Goal: Information Seeking & Learning: Learn about a topic

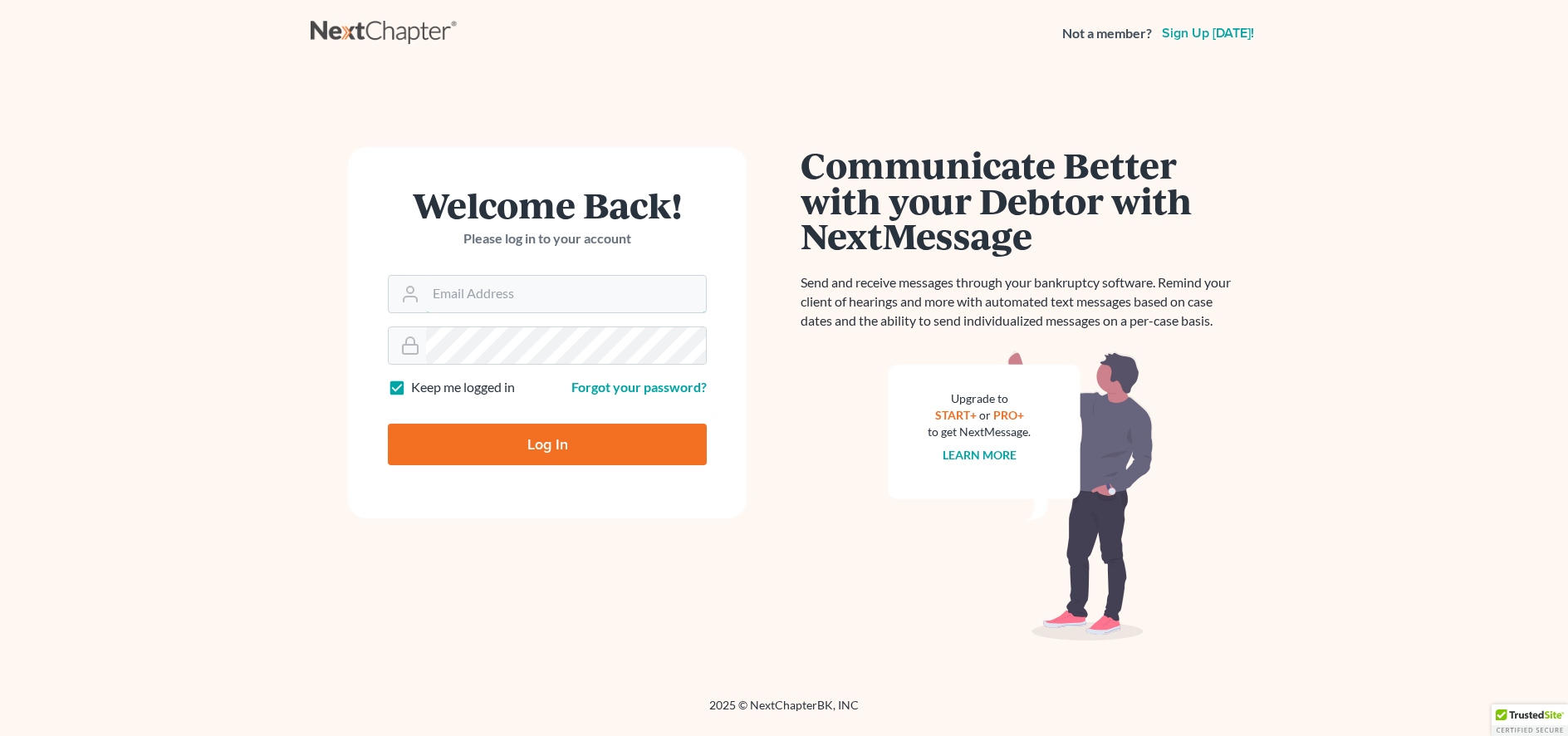
type input "[PERSON_NAME][EMAIL_ADDRESS][DOMAIN_NAME]"
click at [544, 448] on input "Log In" at bounding box center [548, 444] width 319 height 41
type input "Thinking..."
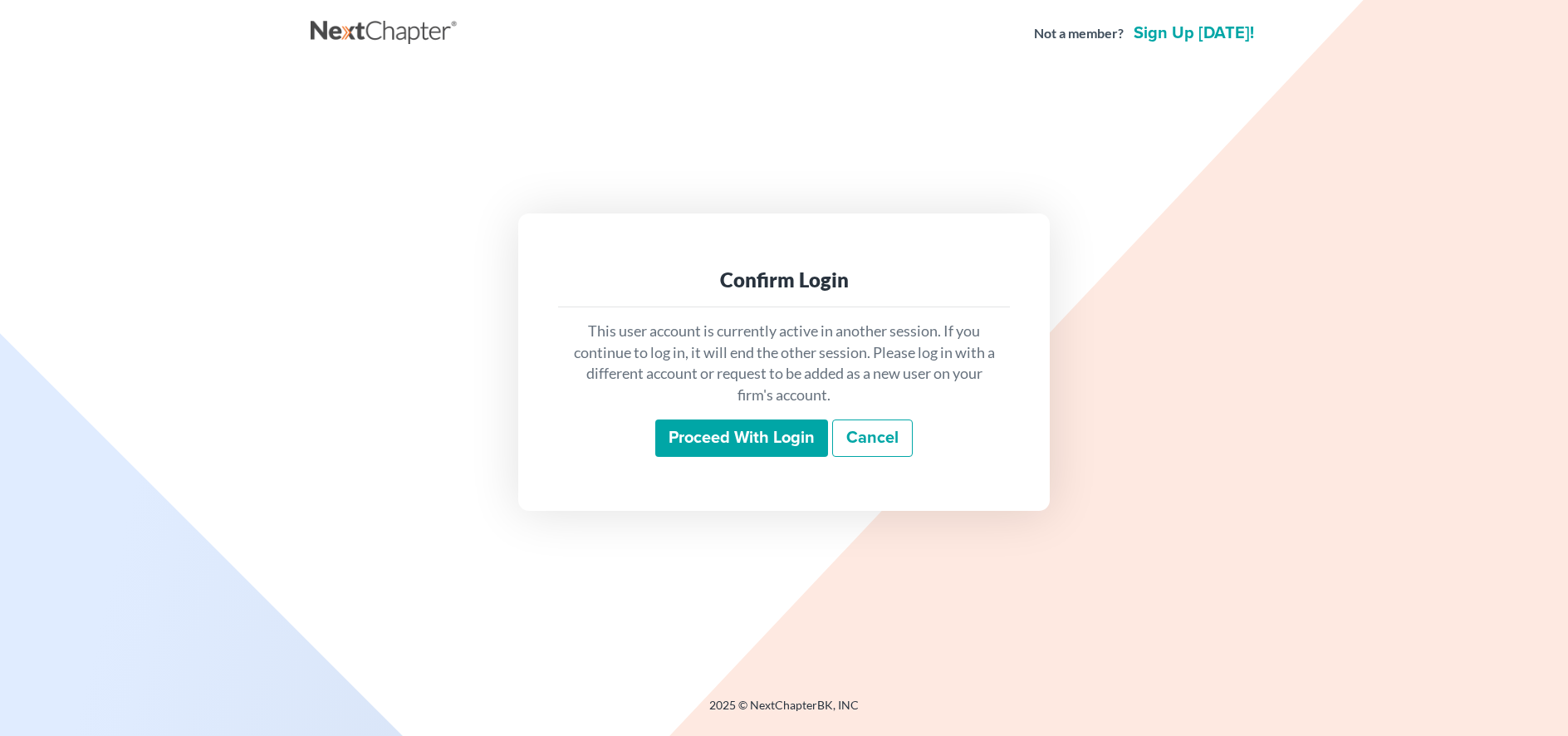
click at [722, 442] on input "Proceed with login" at bounding box center [741, 438] width 173 height 38
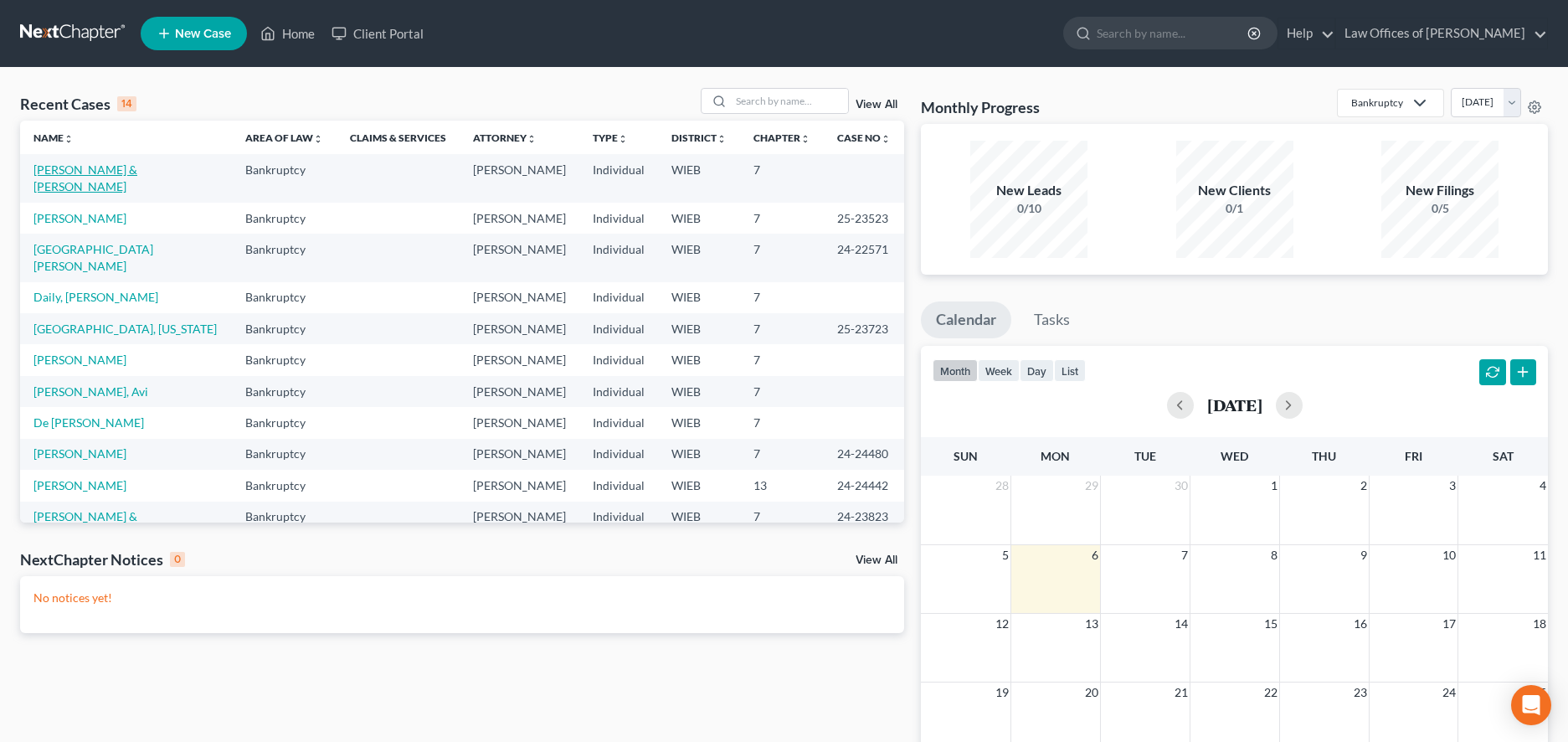
click at [95, 169] on link "Smith, James & Deborah" at bounding box center [86, 178] width 104 height 31
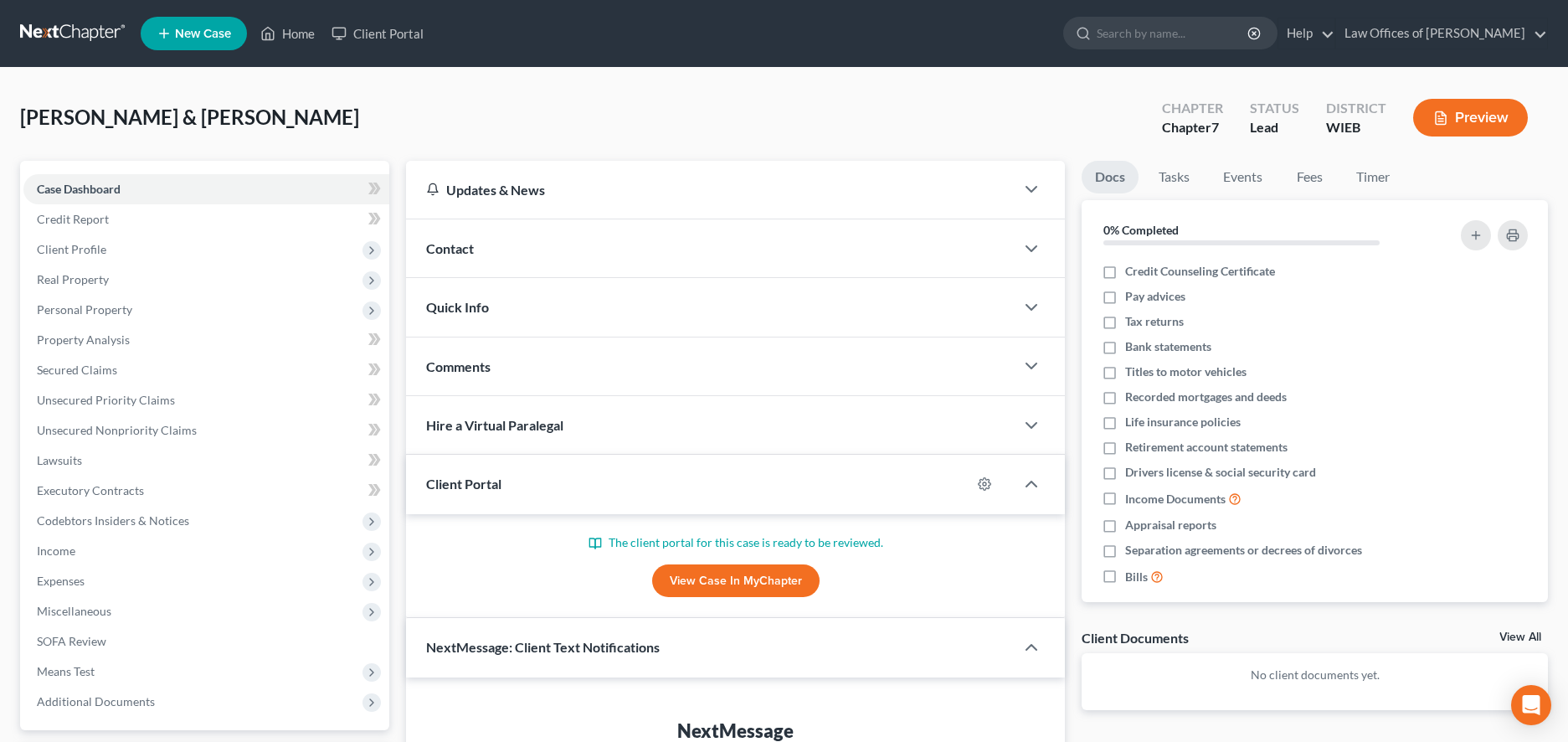
click at [699, 588] on link "View Case in MyChapter" at bounding box center [735, 581] width 167 height 34
click at [1001, 102] on div "Smith, James & Deborah Upgraded Chapter Chapter 7 Status Lead District WIEB Pre…" at bounding box center [784, 124] width 1528 height 73
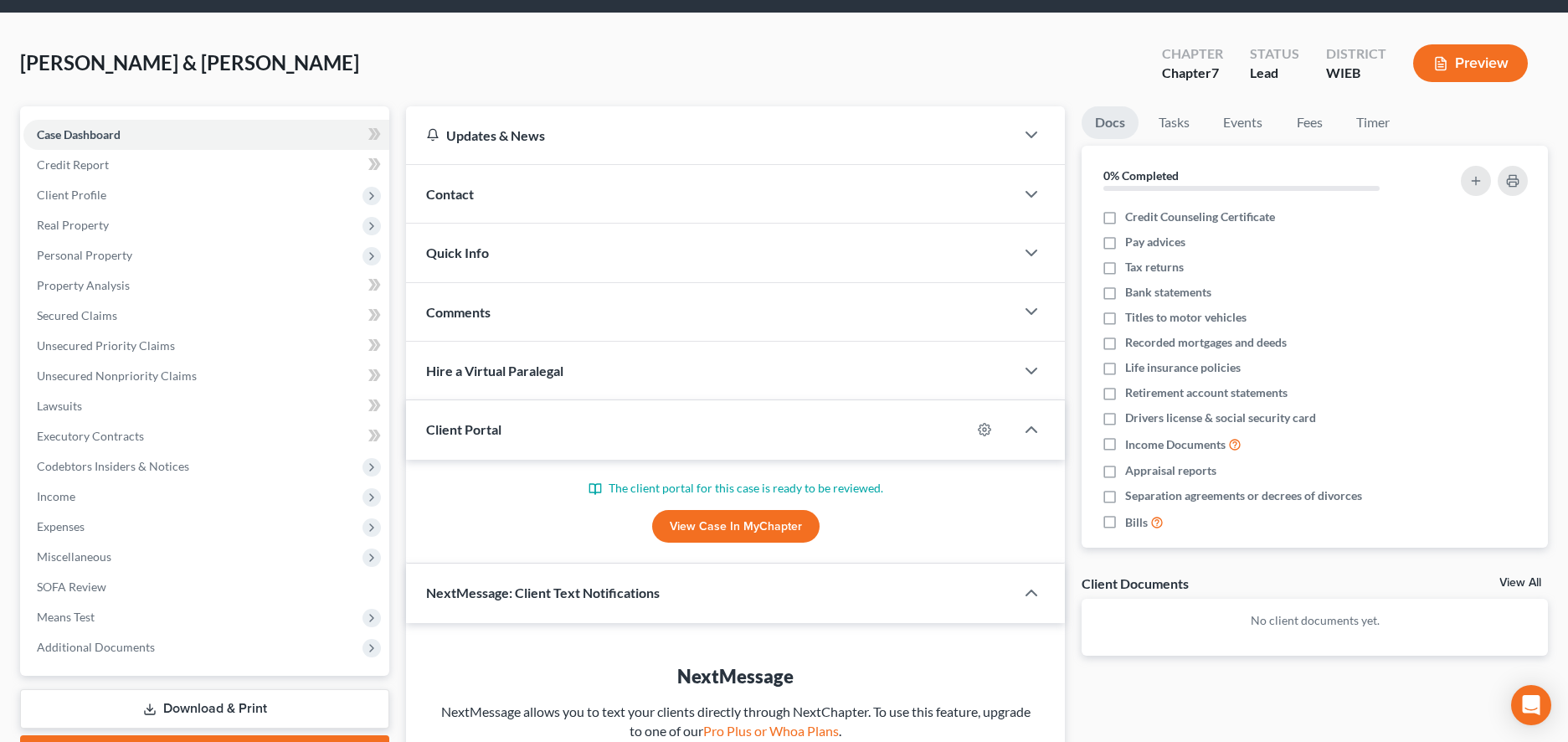
scroll to position [83, 0]
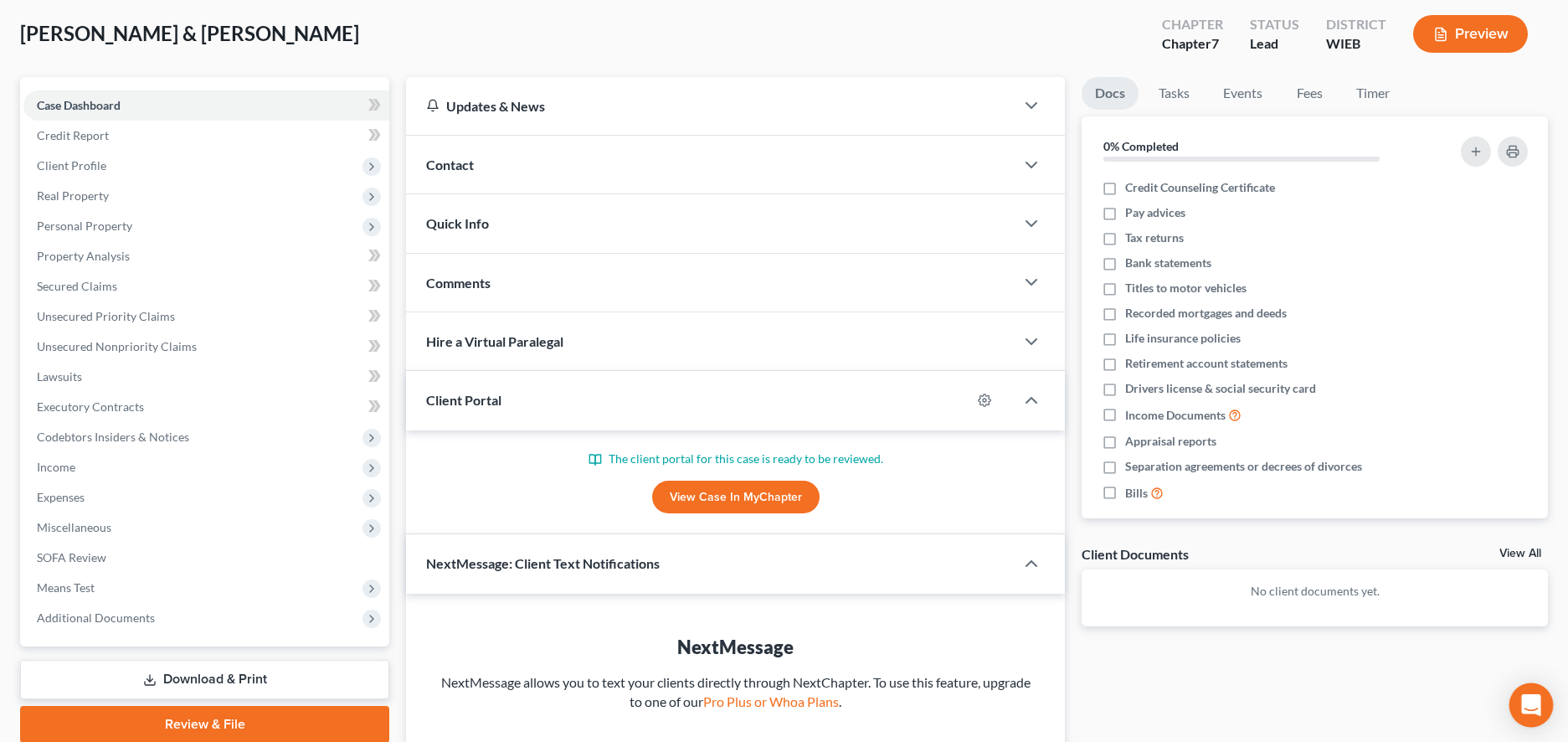
click at [1531, 696] on icon "Open Intercom Messenger" at bounding box center [1531, 705] width 22 height 22
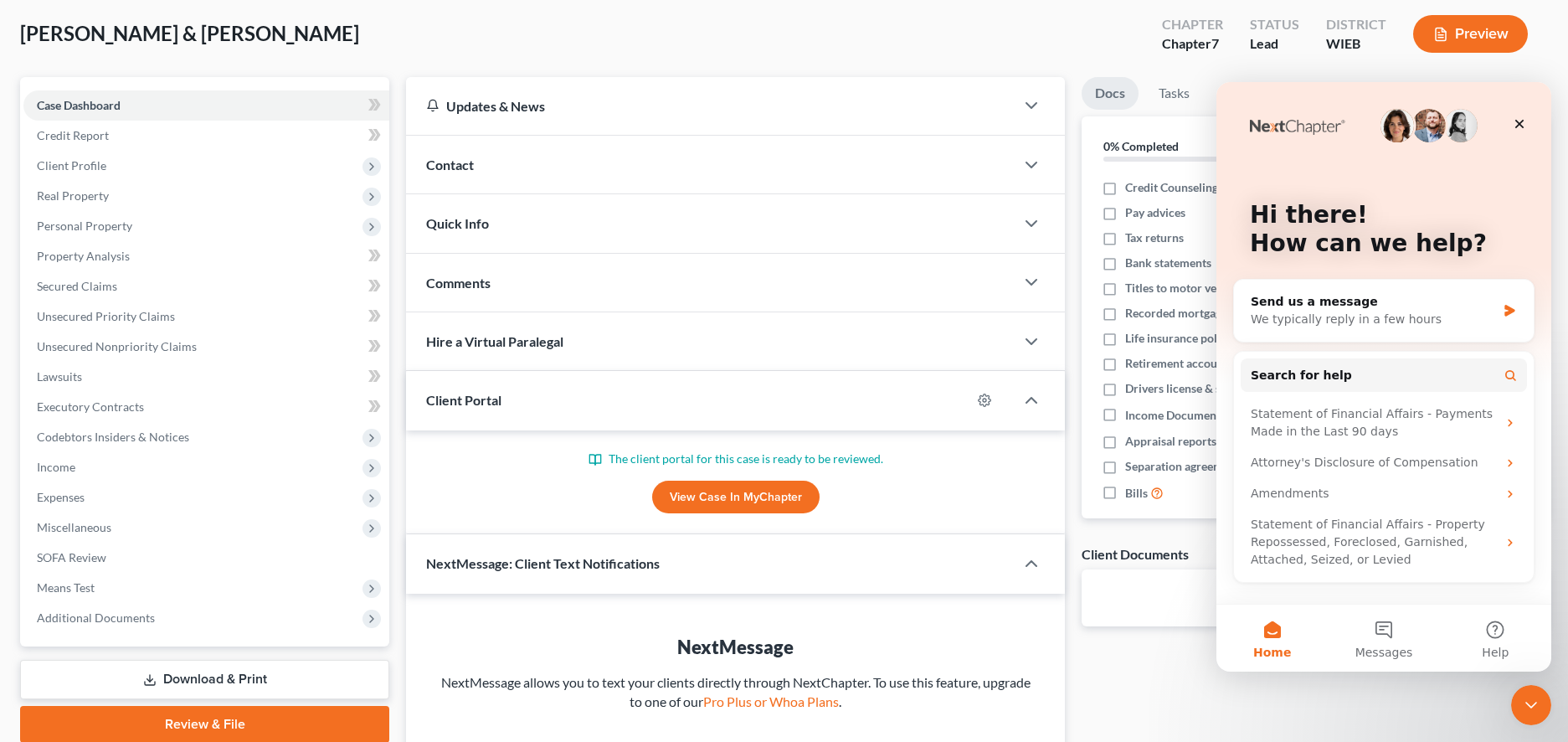
scroll to position [0, 0]
click at [1322, 377] on span "Search for help" at bounding box center [1301, 376] width 102 height 17
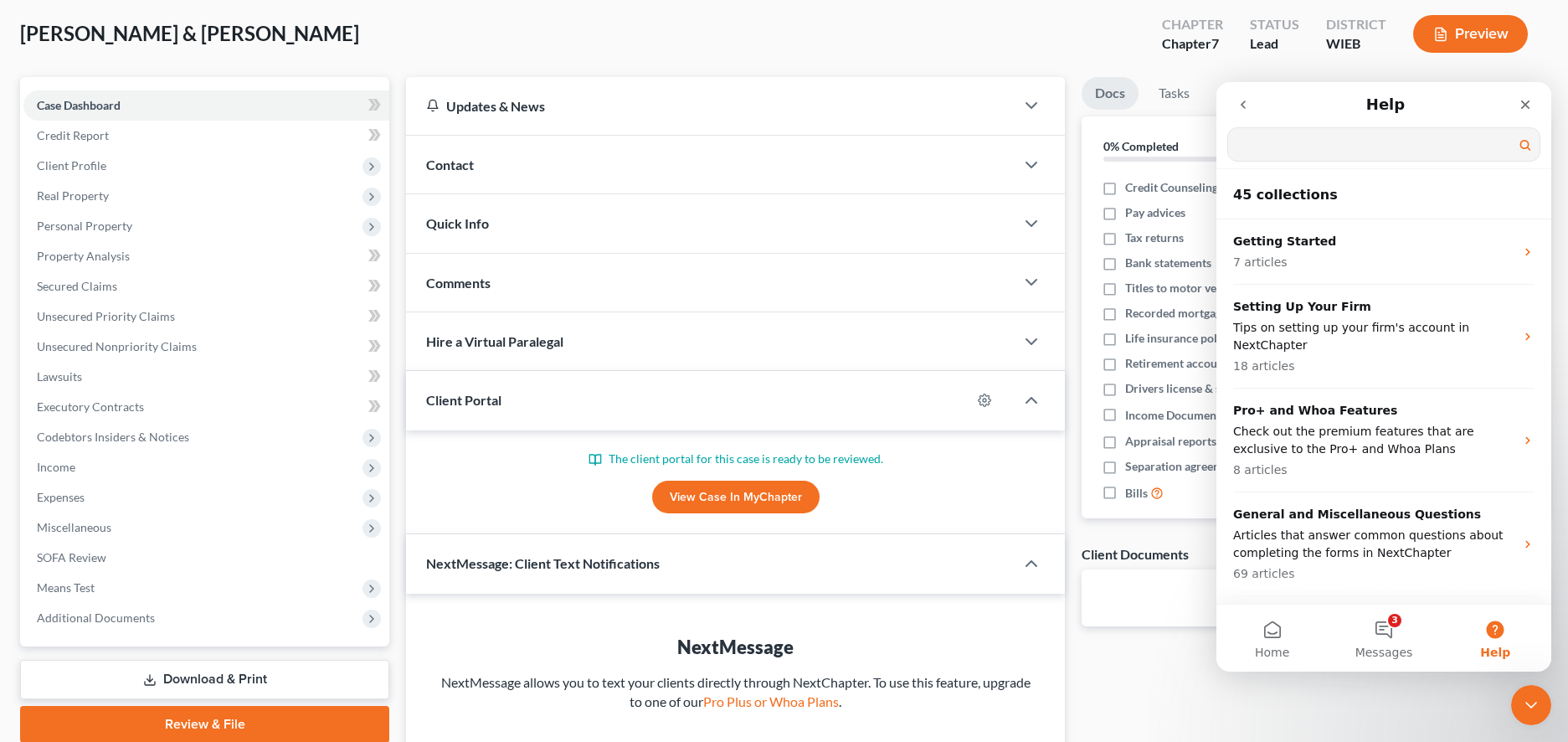
type input "c"
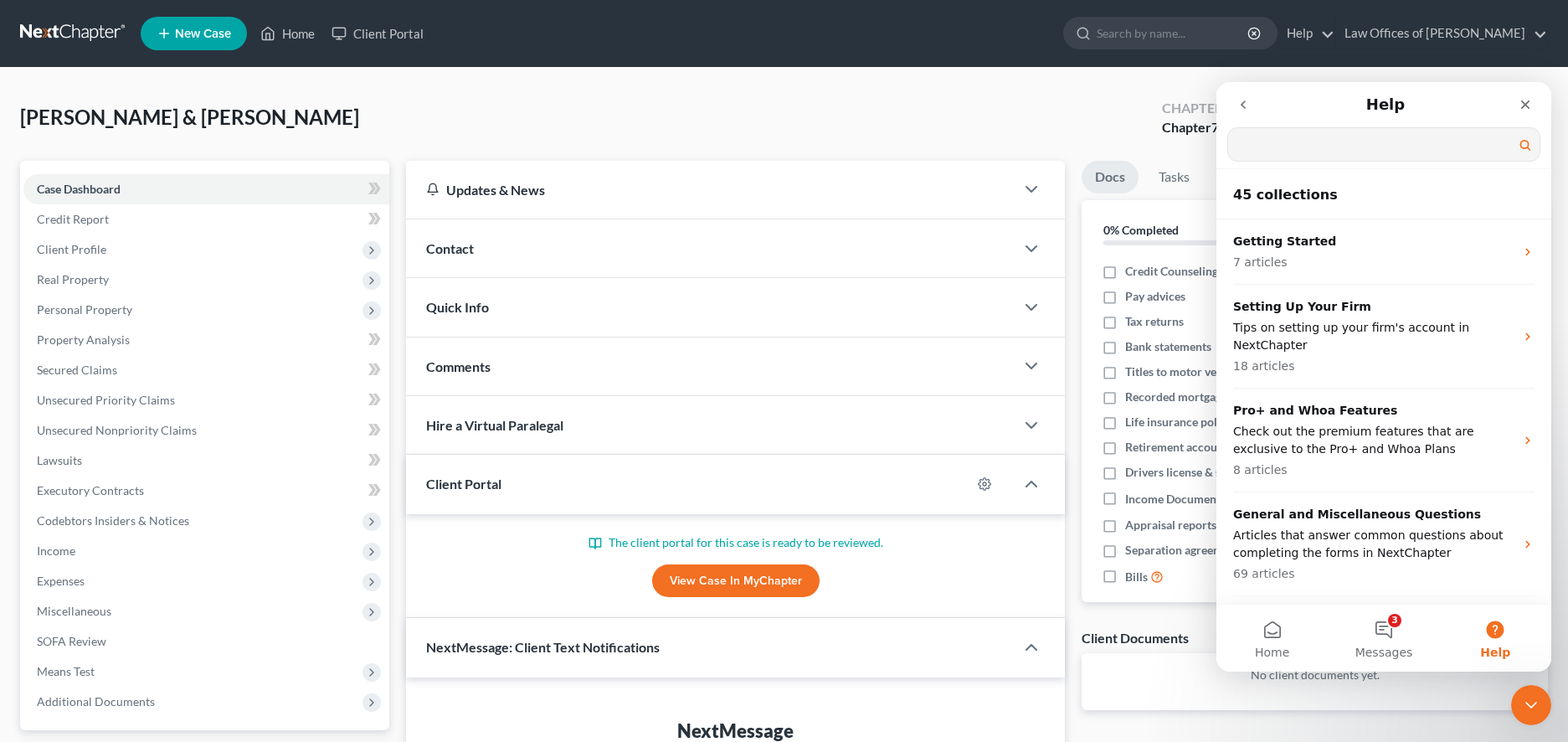
type input "e"
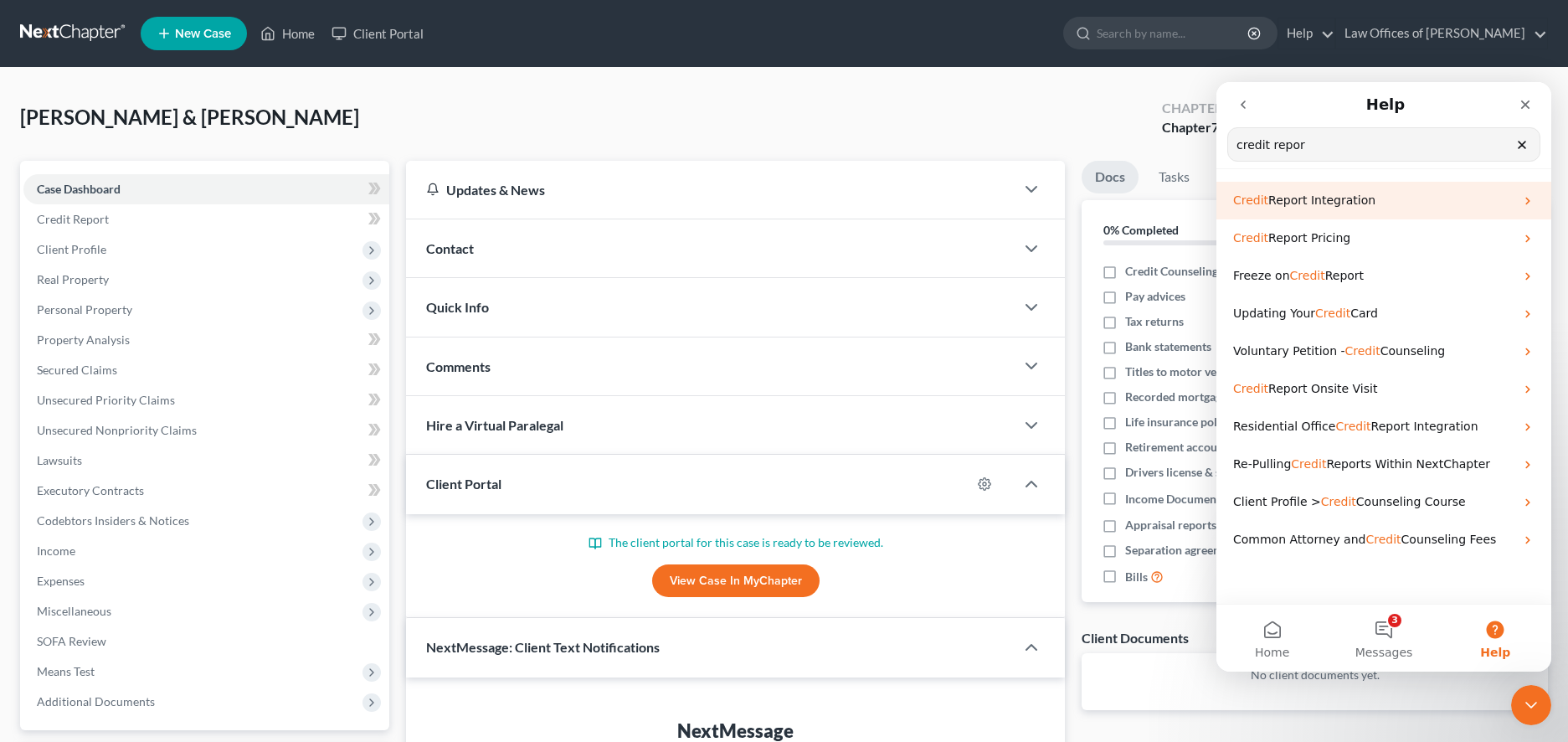
type input "credit repor"
click at [1290, 206] on span "Report Integration" at bounding box center [1321, 200] width 107 height 13
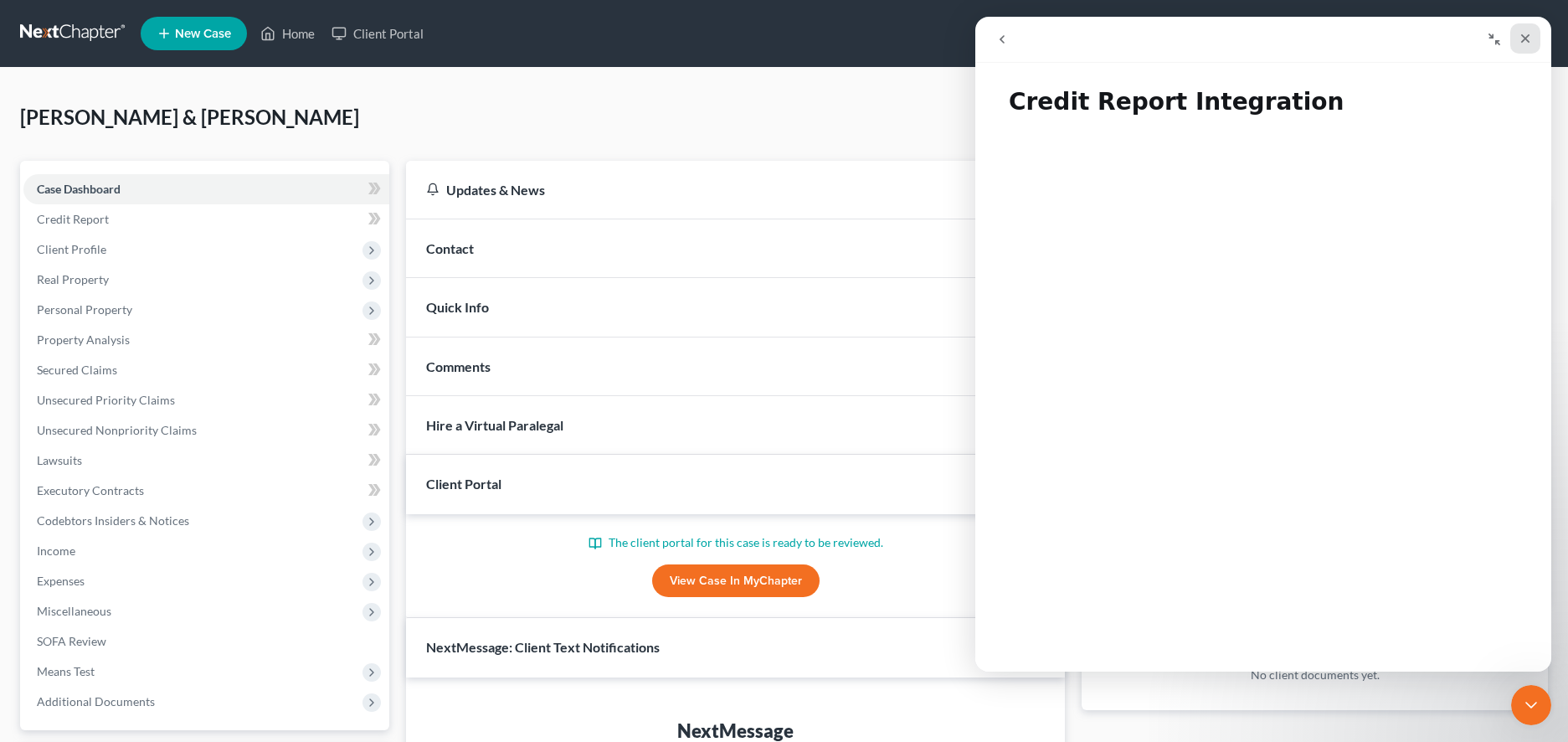
click at [1525, 33] on icon "Close" at bounding box center [1525, 38] width 13 height 13
